Goal: Information Seeking & Learning: Learn about a topic

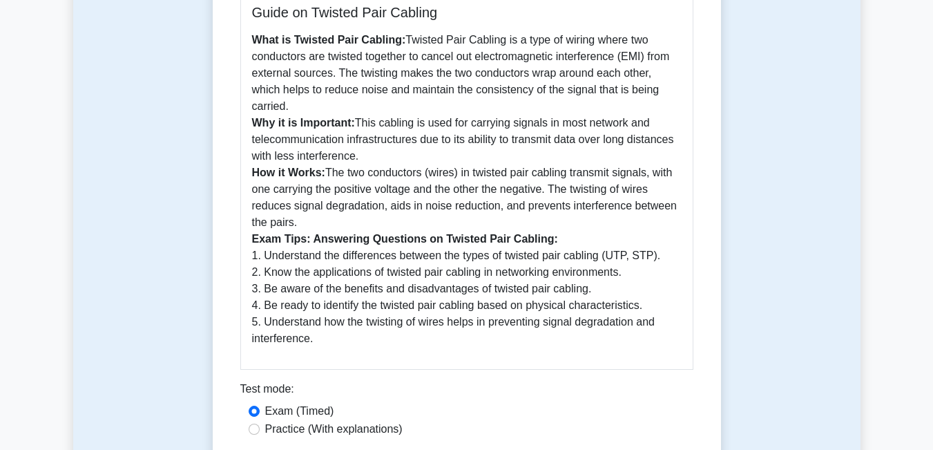
scroll to position [622, 0]
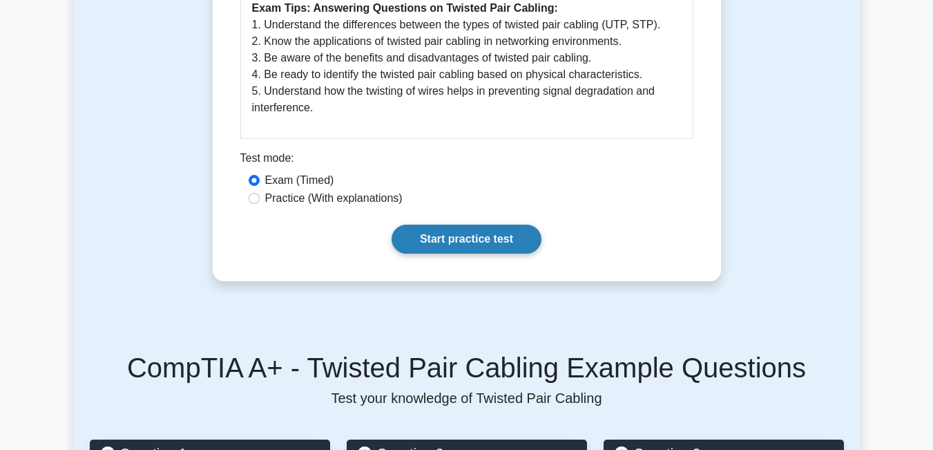
click at [461, 225] on link "Start practice test" at bounding box center [467, 239] width 150 height 29
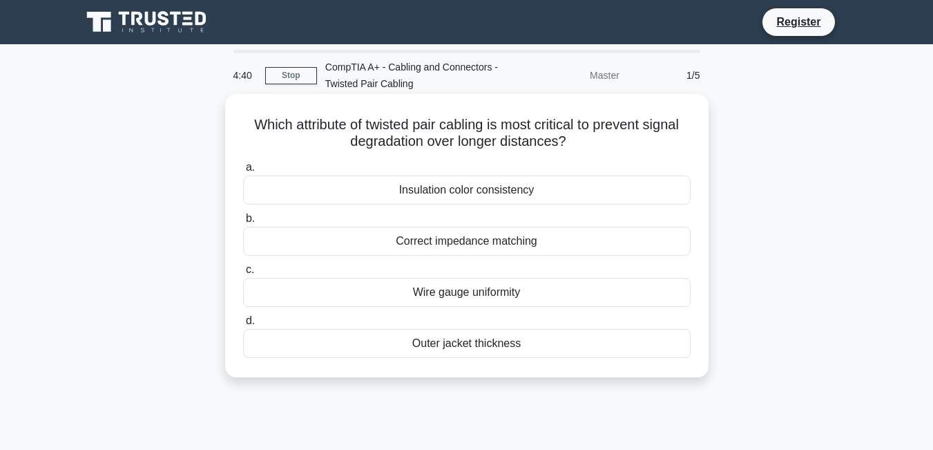
click at [508, 187] on div "Insulation color consistency" at bounding box center [467, 190] width 448 height 29
click at [243, 172] on input "a. Insulation color consistency" at bounding box center [243, 167] width 0 height 9
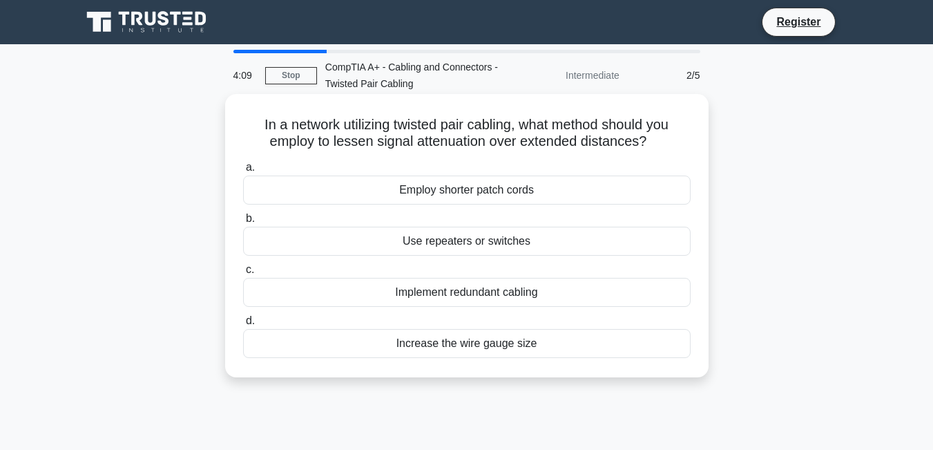
click at [509, 243] on div "Use repeaters or switches" at bounding box center [467, 241] width 448 height 29
click at [243, 223] on input "b. Use repeaters or switches" at bounding box center [243, 218] width 0 height 9
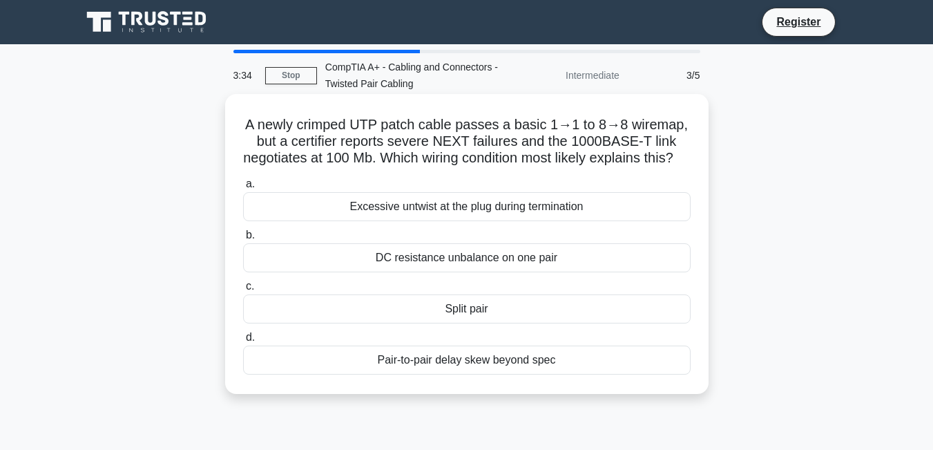
click at [522, 375] on div "Pair-to-pair delay skew beyond spec" at bounding box center [467, 359] width 448 height 29
click at [243, 342] on input "d. Pair-to-pair delay skew beyond spec" at bounding box center [243, 337] width 0 height 9
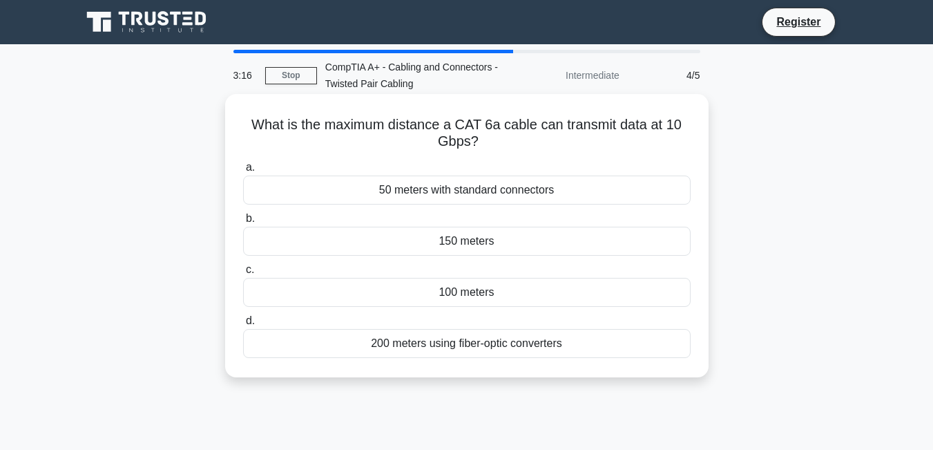
click at [493, 294] on div "100 meters" at bounding box center [467, 292] width 448 height 29
click at [243, 274] on input "c. 100 meters" at bounding box center [243, 269] width 0 height 9
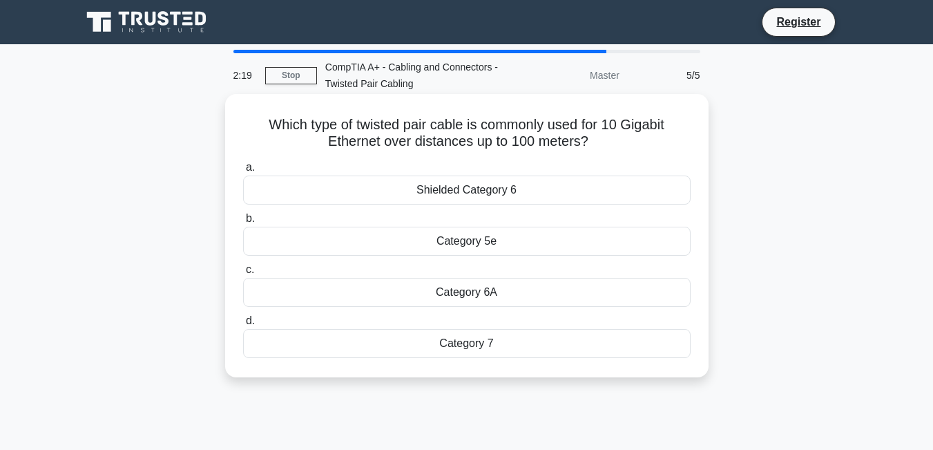
click at [488, 197] on div "Shielded Category 6" at bounding box center [467, 190] width 448 height 29
click at [243, 172] on input "a. Shielded Category 6" at bounding box center [243, 167] width 0 height 9
